Goal: Manage account settings

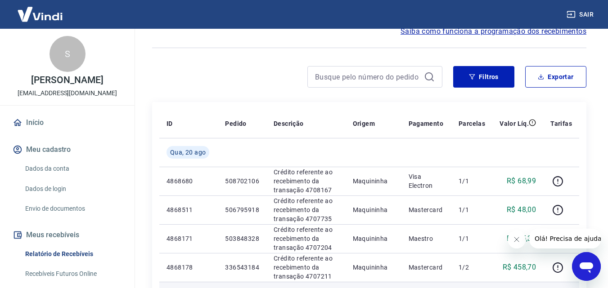
scroll to position [45, 0]
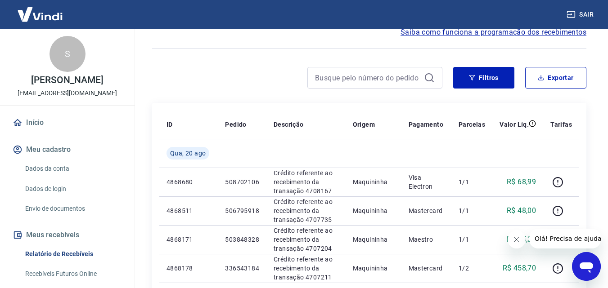
click at [62, 170] on link "Dados da conta" at bounding box center [73, 169] width 102 height 18
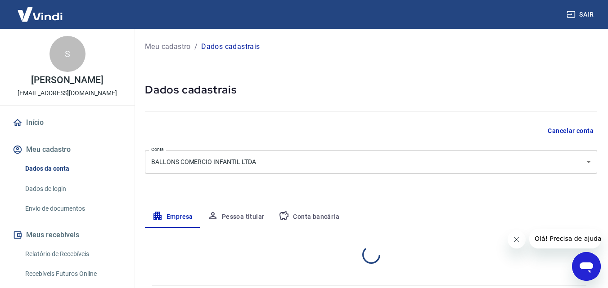
select select "PE"
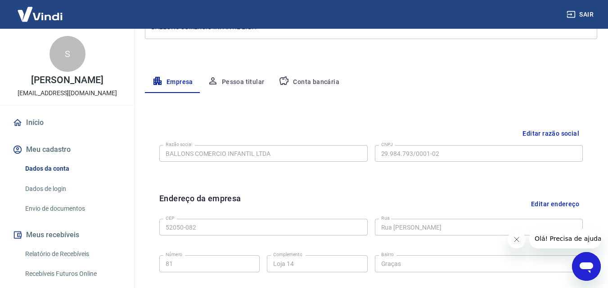
scroll to position [180, 0]
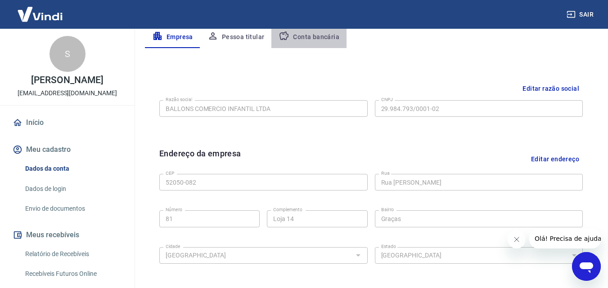
click at [304, 39] on button "Conta bancária" at bounding box center [308, 38] width 75 height 22
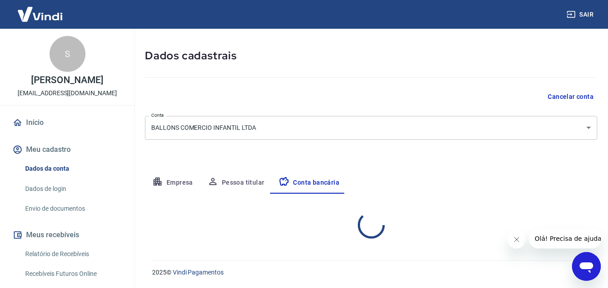
select select "1"
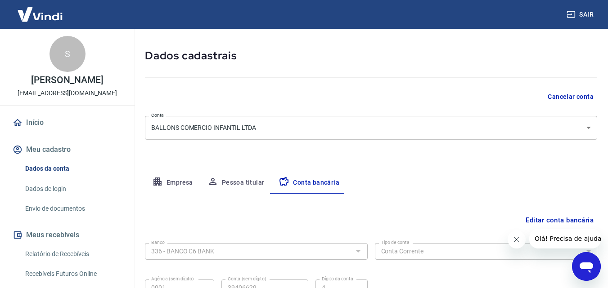
scroll to position [121, 0]
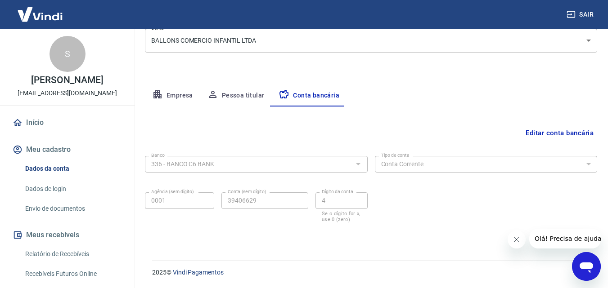
click at [239, 93] on button "Pessoa titular" at bounding box center [236, 96] width 72 height 22
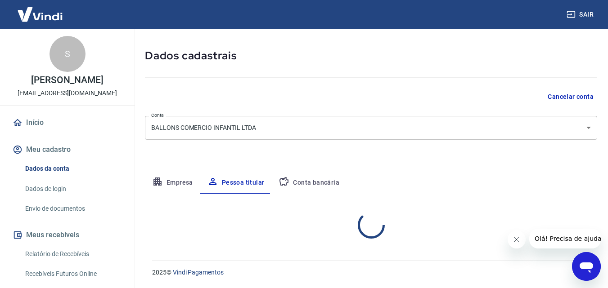
scroll to position [72, 0]
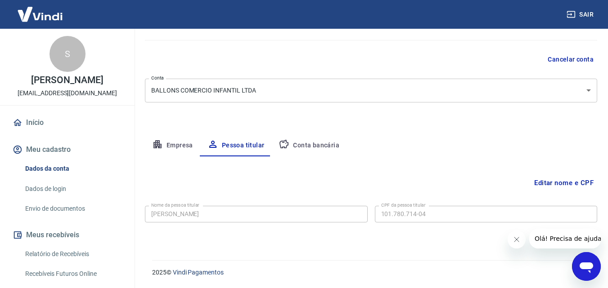
click at [177, 147] on button "Empresa" at bounding box center [172, 146] width 55 height 22
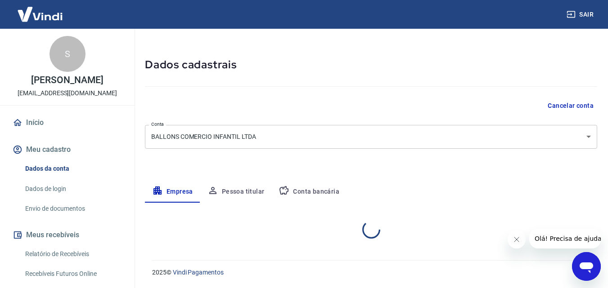
select select "PE"
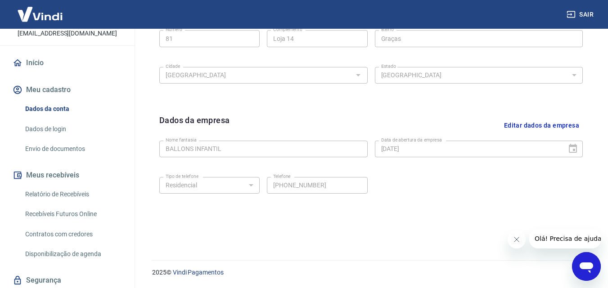
scroll to position [44, 0]
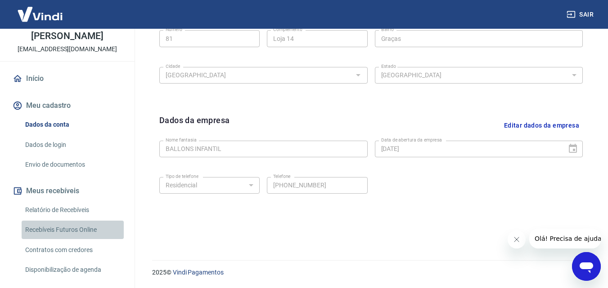
click at [74, 231] on link "Recebíveis Futuros Online" at bounding box center [73, 230] width 102 height 18
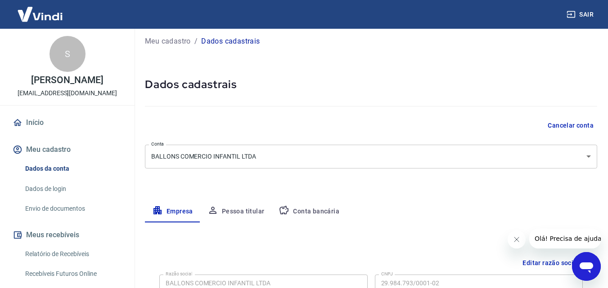
scroll to position [0, 0]
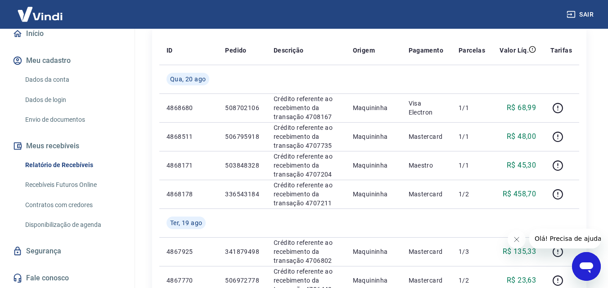
scroll to position [135, 0]
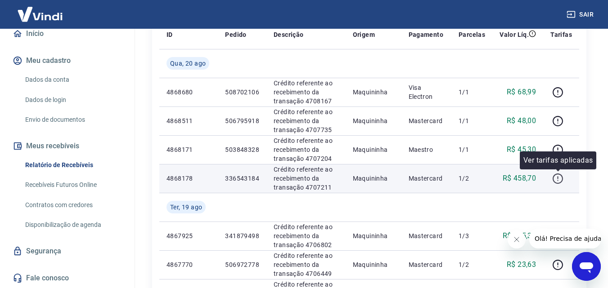
click at [555, 179] on icon "button" at bounding box center [557, 178] width 11 height 11
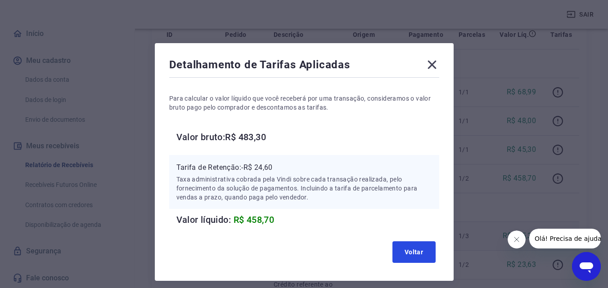
click at [415, 250] on button "Voltar" at bounding box center [413, 253] width 43 height 22
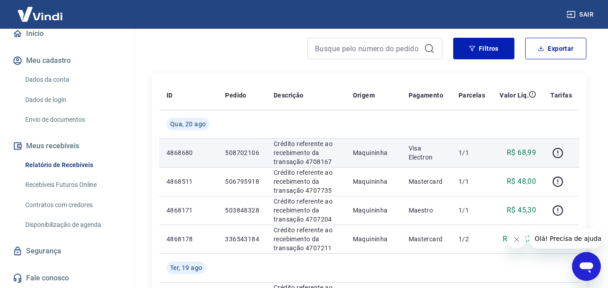
scroll to position [90, 0]
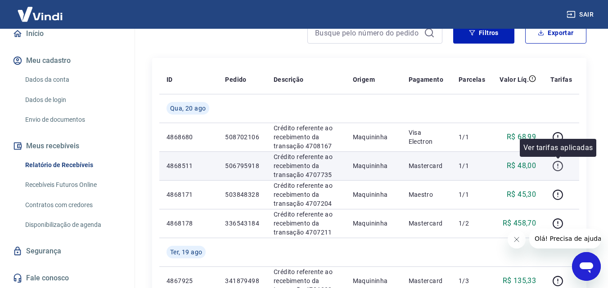
click at [560, 167] on icon "button" at bounding box center [557, 166] width 11 height 11
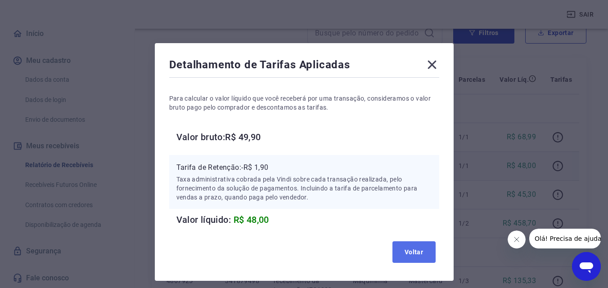
click at [419, 258] on button "Voltar" at bounding box center [413, 253] width 43 height 22
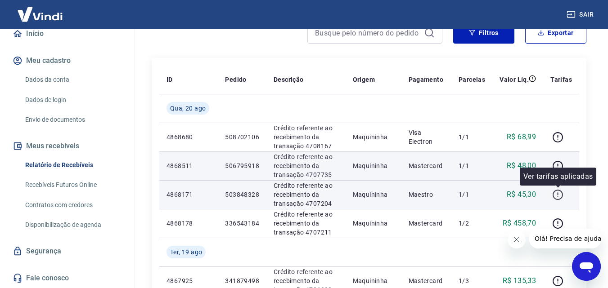
click at [557, 197] on icon "button" at bounding box center [557, 194] width 11 height 11
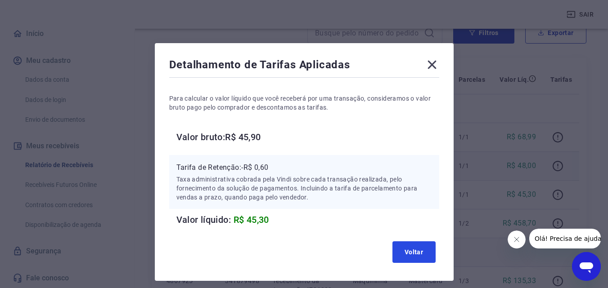
click at [416, 256] on button "Voltar" at bounding box center [413, 253] width 43 height 22
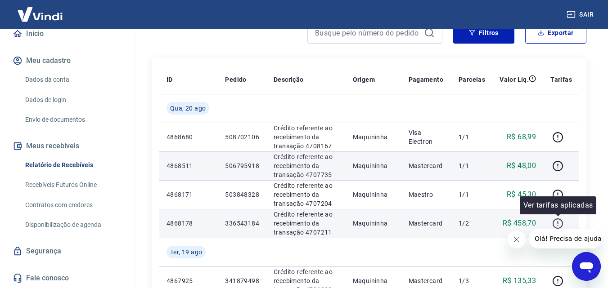
click at [555, 222] on icon "button" at bounding box center [557, 223] width 11 height 11
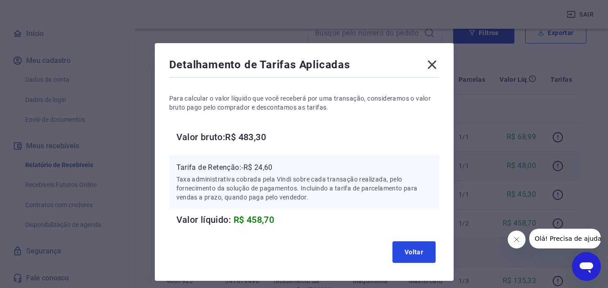
click at [423, 247] on button "Voltar" at bounding box center [413, 253] width 43 height 22
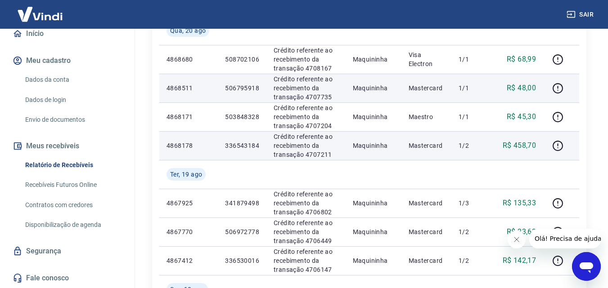
scroll to position [180, 0]
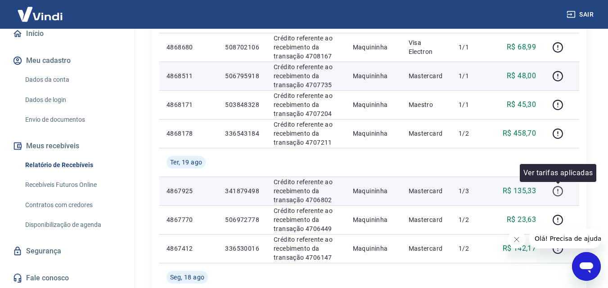
click at [559, 193] on icon "button" at bounding box center [557, 191] width 11 height 11
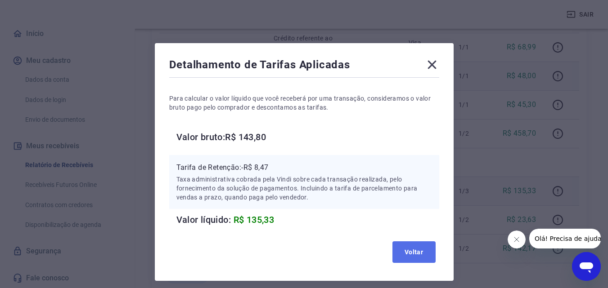
click at [427, 252] on button "Voltar" at bounding box center [413, 253] width 43 height 22
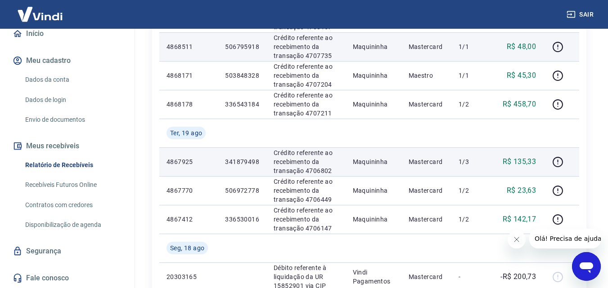
scroll to position [225, 0]
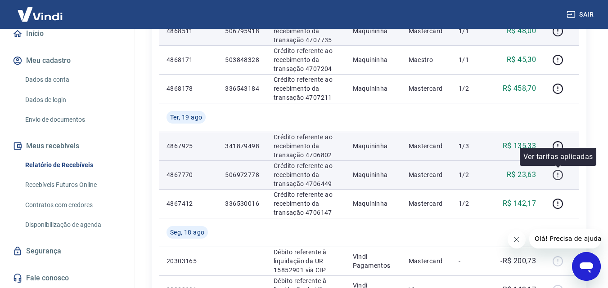
click at [553, 174] on icon "button" at bounding box center [557, 175] width 11 height 11
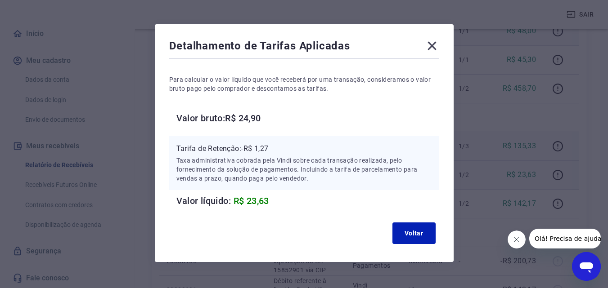
scroll to position [36, 0]
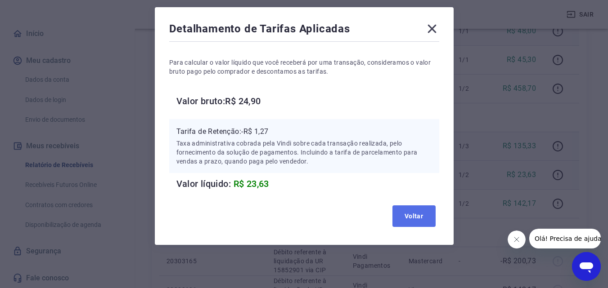
click at [432, 216] on button "Voltar" at bounding box center [413, 217] width 43 height 22
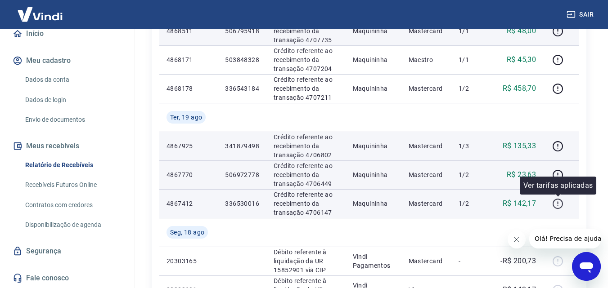
click at [555, 204] on icon "button" at bounding box center [557, 203] width 11 height 11
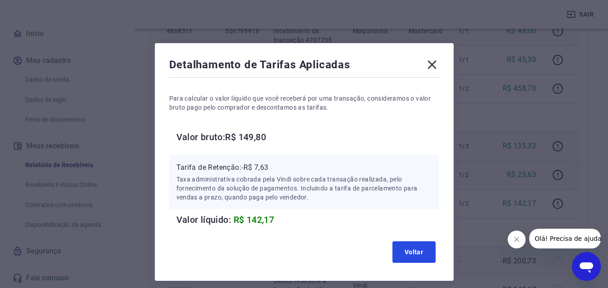
drag, startPoint x: 427, startPoint y: 249, endPoint x: 434, endPoint y: 252, distance: 7.1
click at [432, 251] on button "Voltar" at bounding box center [413, 253] width 43 height 22
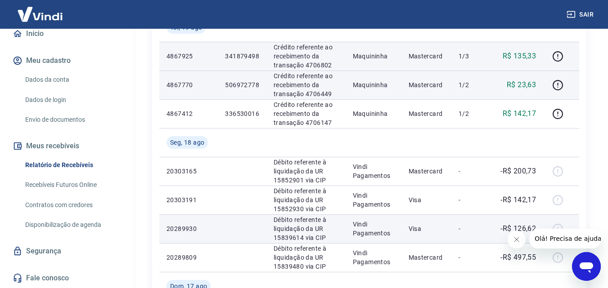
scroll to position [360, 0]
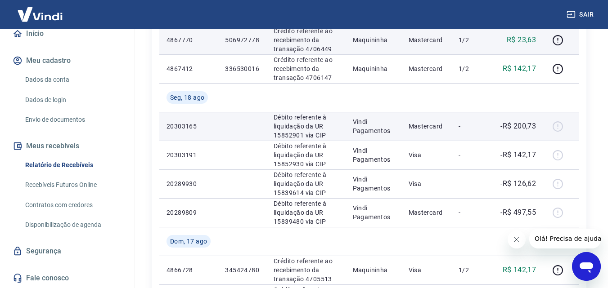
click at [560, 128] on div at bounding box center [561, 126] width 22 height 14
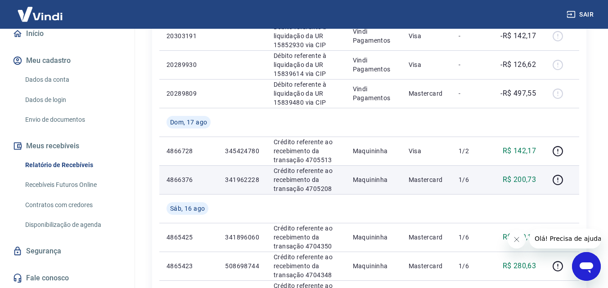
scroll to position [495, 0]
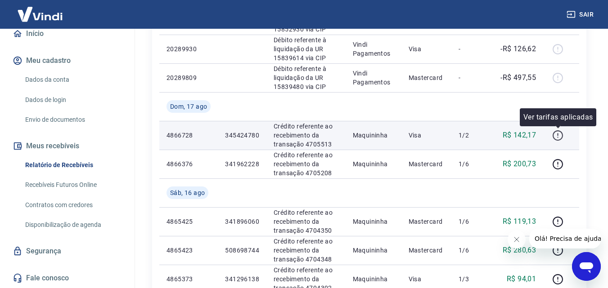
click at [557, 137] on icon "button" at bounding box center [557, 135] width 11 height 11
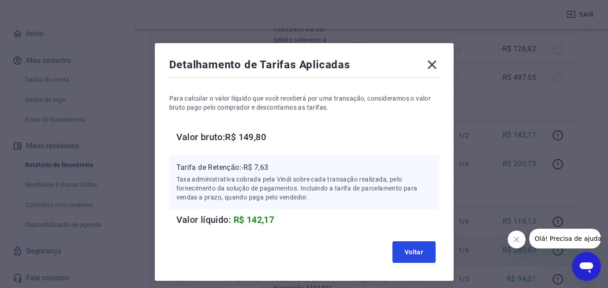
click at [432, 254] on button "Voltar" at bounding box center [413, 253] width 43 height 22
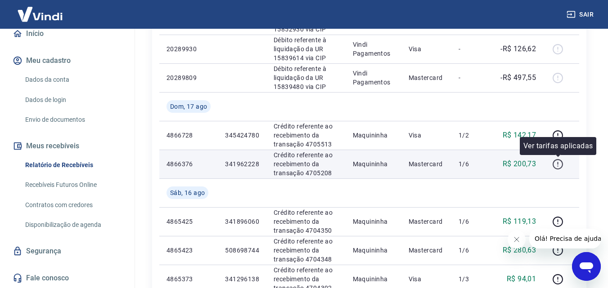
click at [557, 163] on icon "button" at bounding box center [557, 164] width 11 height 11
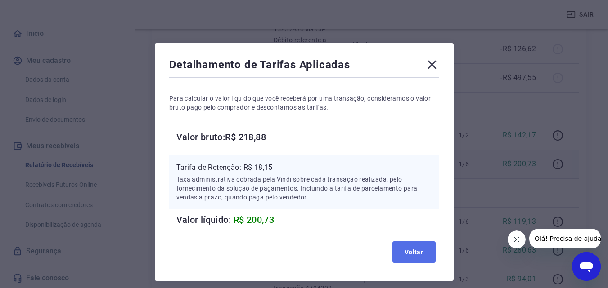
click at [409, 256] on button "Voltar" at bounding box center [413, 253] width 43 height 22
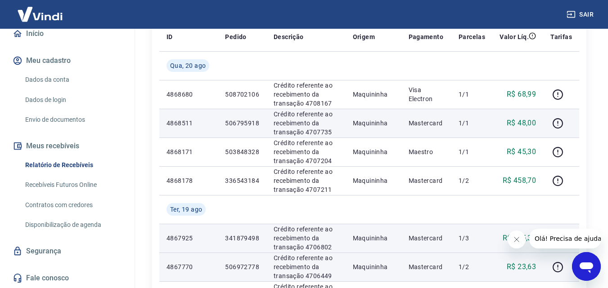
scroll to position [180, 0]
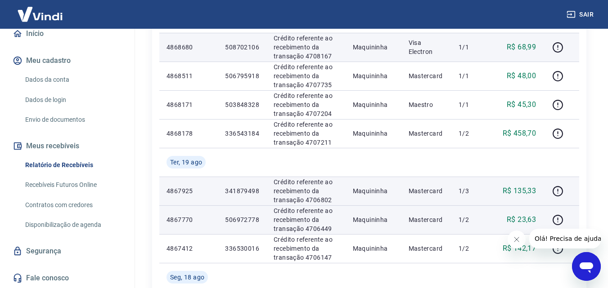
click at [409, 58] on td "Visa Electron" at bounding box center [426, 47] width 50 height 29
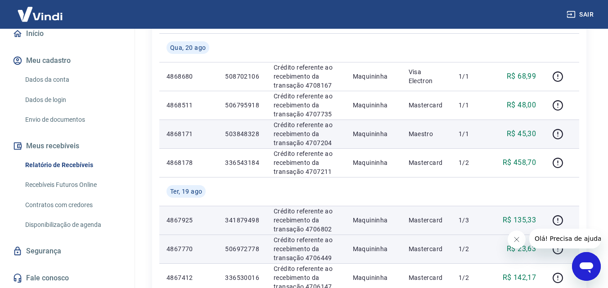
scroll to position [135, 0]
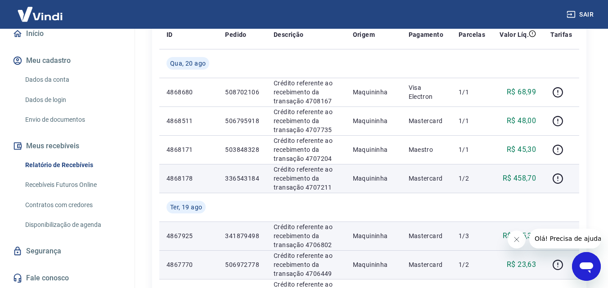
click at [512, 183] on p "R$ 458,70" at bounding box center [520, 178] width 34 height 11
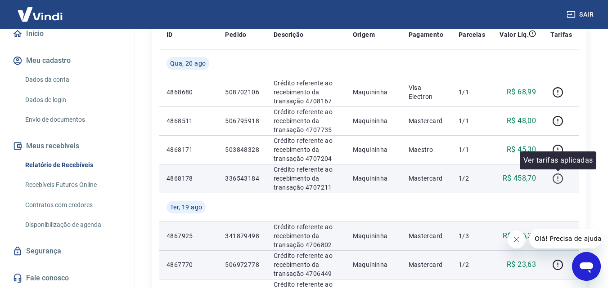
click at [551, 179] on button "button" at bounding box center [557, 178] width 14 height 14
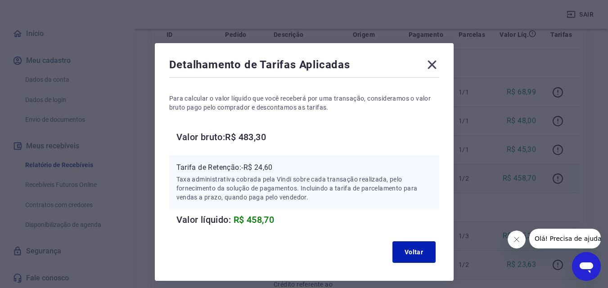
click at [432, 67] on icon at bounding box center [432, 65] width 14 height 14
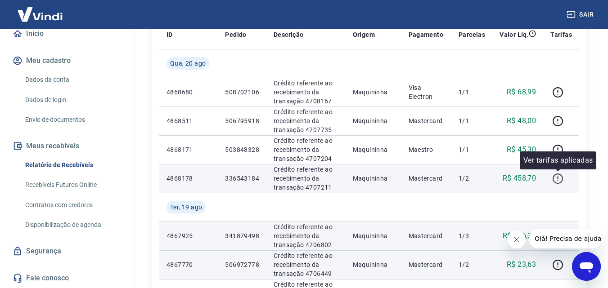
click at [560, 177] on icon "button" at bounding box center [557, 178] width 11 height 11
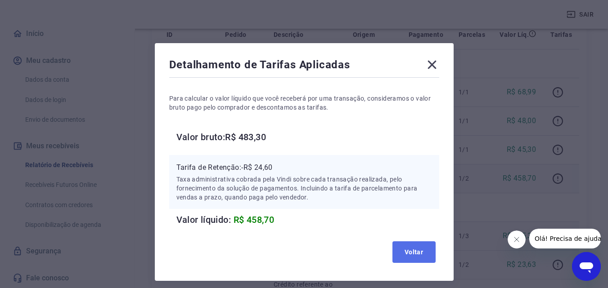
click at [421, 247] on button "Voltar" at bounding box center [413, 253] width 43 height 22
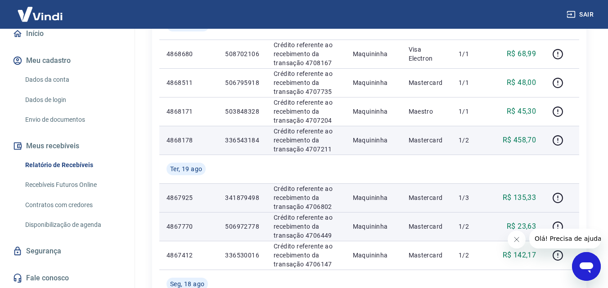
scroll to position [225, 0]
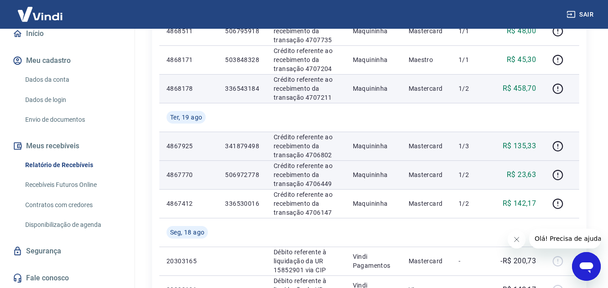
click at [550, 174] on td at bounding box center [561, 175] width 36 height 29
click at [554, 175] on icon "button" at bounding box center [557, 175] width 11 height 11
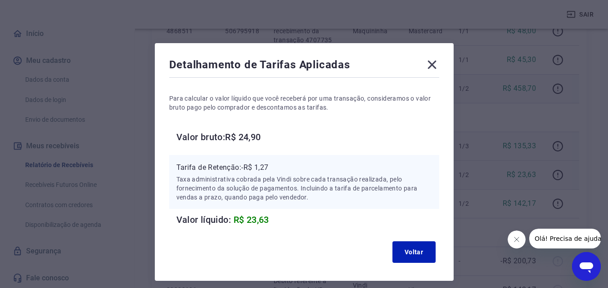
click at [429, 64] on icon at bounding box center [432, 65] width 14 height 14
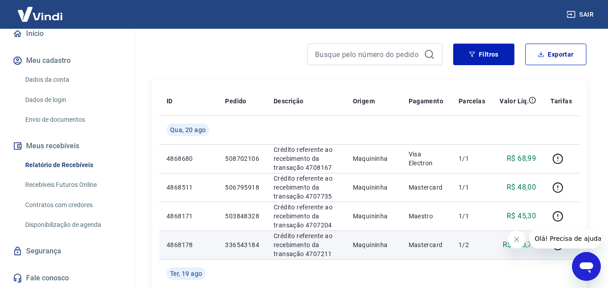
scroll to position [45, 0]
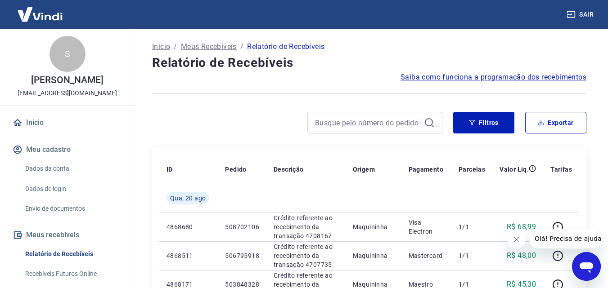
click at [67, 51] on div "S" at bounding box center [67, 54] width 36 height 36
click at [48, 169] on link "Dados da conta" at bounding box center [73, 169] width 102 height 18
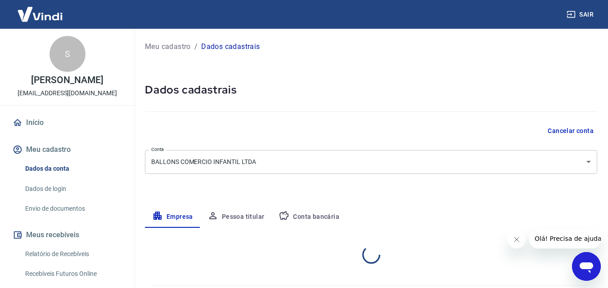
select select "PE"
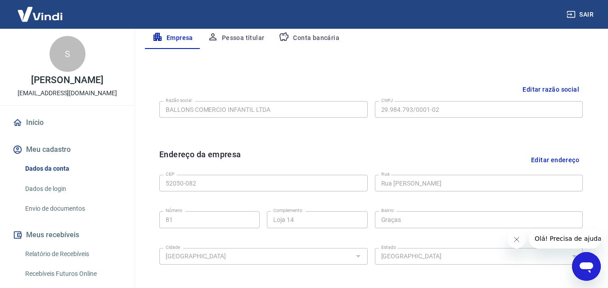
scroll to position [45, 0]
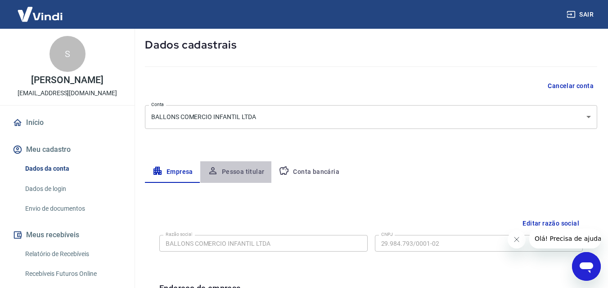
click at [240, 174] on button "Pessoa titular" at bounding box center [236, 173] width 72 height 22
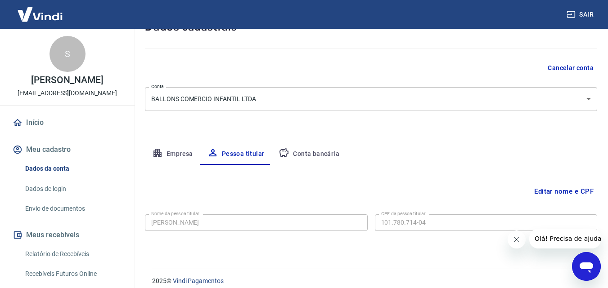
scroll to position [72, 0]
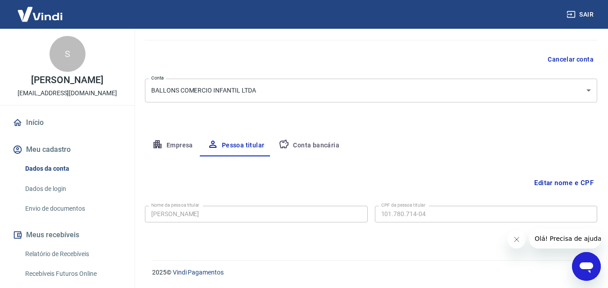
click at [312, 138] on button "Conta bancária" at bounding box center [308, 146] width 75 height 22
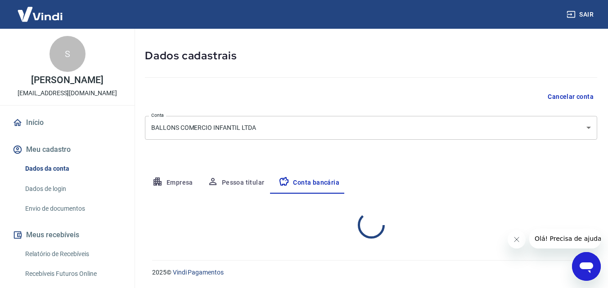
select select "1"
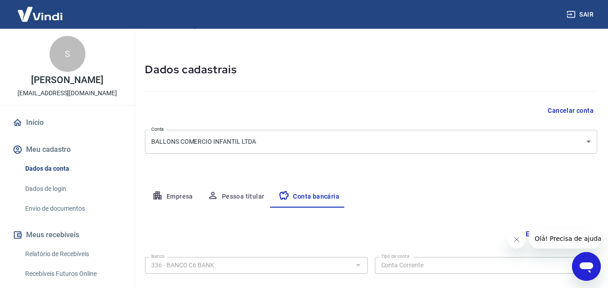
scroll to position [0, 0]
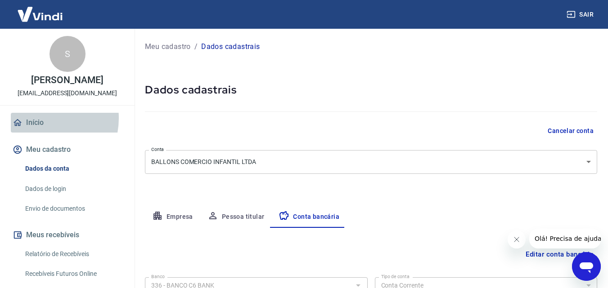
click at [39, 118] on link "Início" at bounding box center [67, 123] width 113 height 20
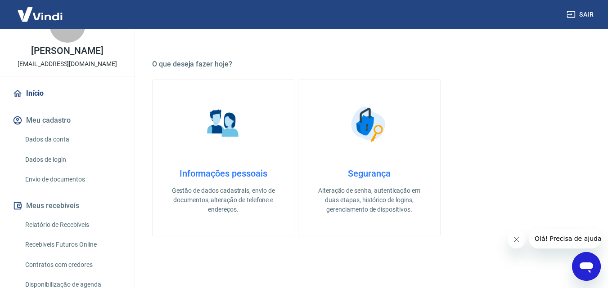
scroll to position [45, 0]
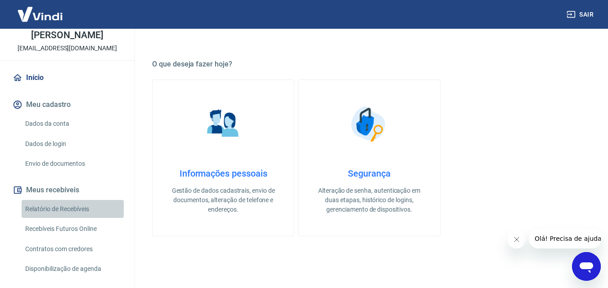
click at [73, 211] on link "Relatório de Recebíveis" at bounding box center [73, 209] width 102 height 18
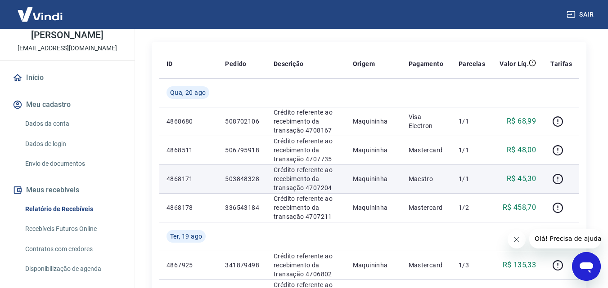
scroll to position [90, 0]
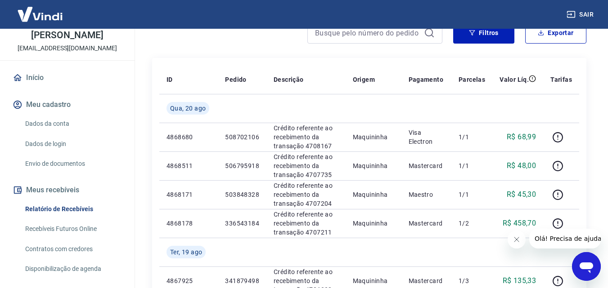
click at [51, 123] on link "Dados da conta" at bounding box center [73, 124] width 102 height 18
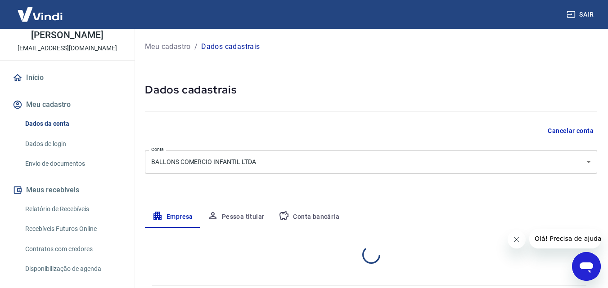
select select "PE"
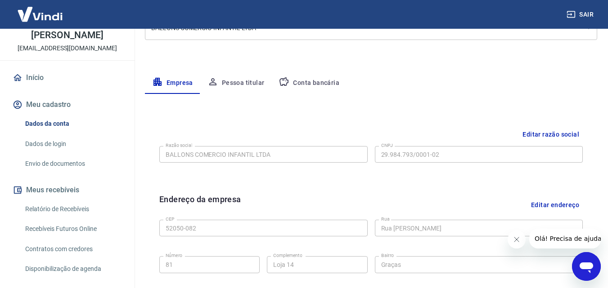
scroll to position [135, 0]
click at [243, 80] on button "Pessoa titular" at bounding box center [236, 83] width 72 height 22
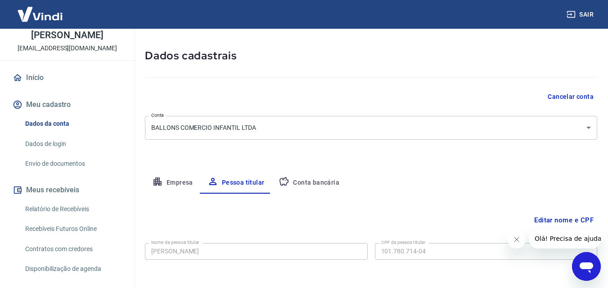
scroll to position [72, 0]
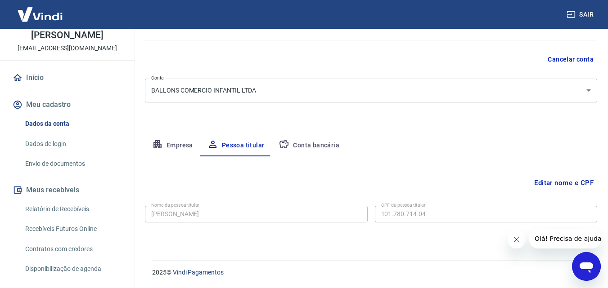
click at [316, 141] on button "Conta bancária" at bounding box center [308, 146] width 75 height 22
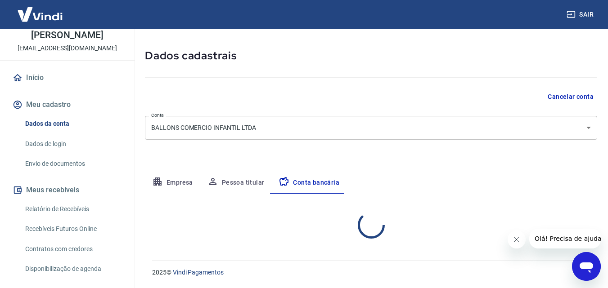
select select "1"
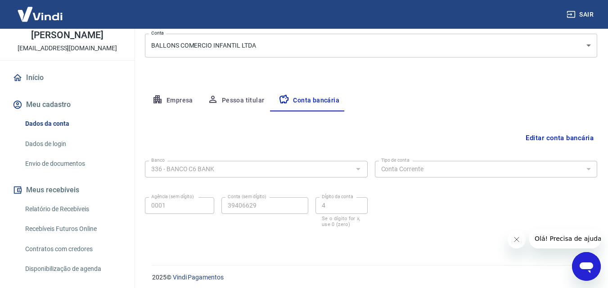
scroll to position [121, 0]
